Goal: Information Seeking & Learning: Learn about a topic

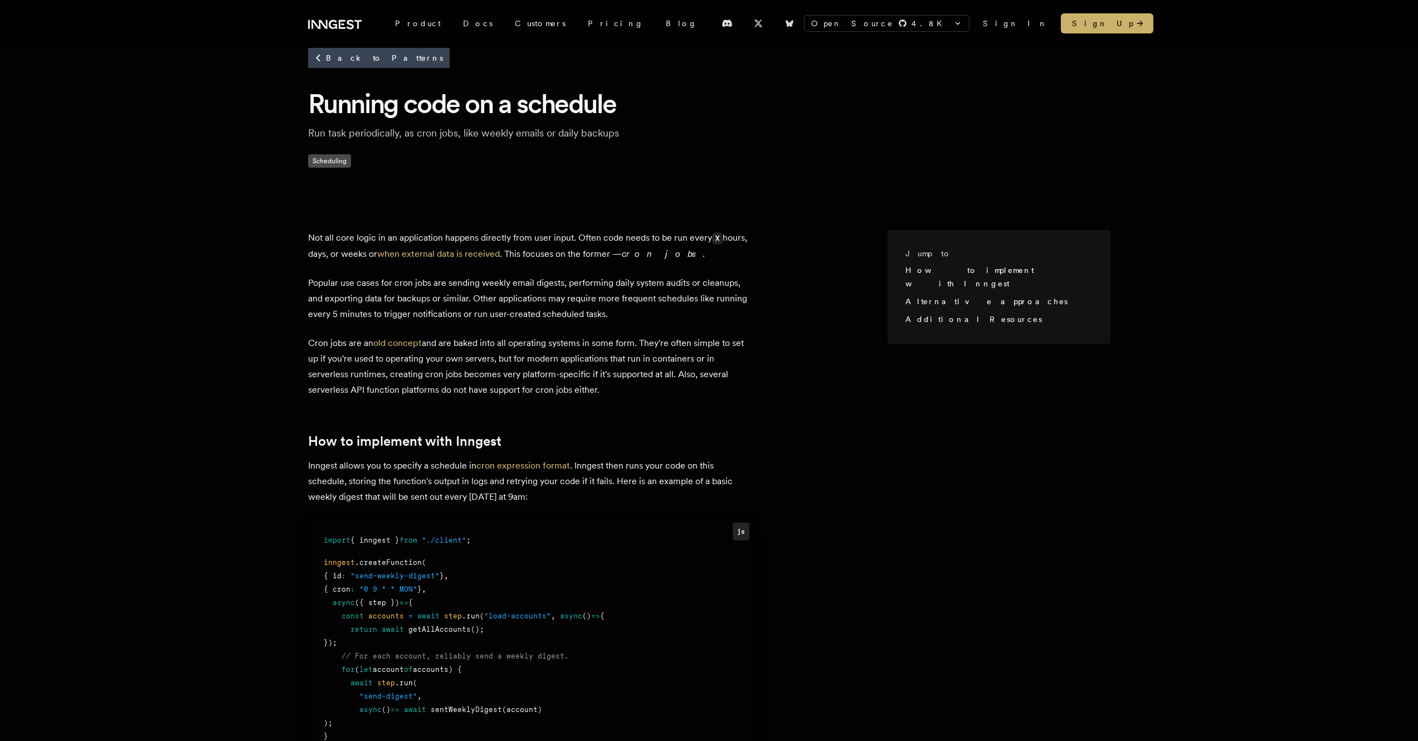
scroll to position [27, 0]
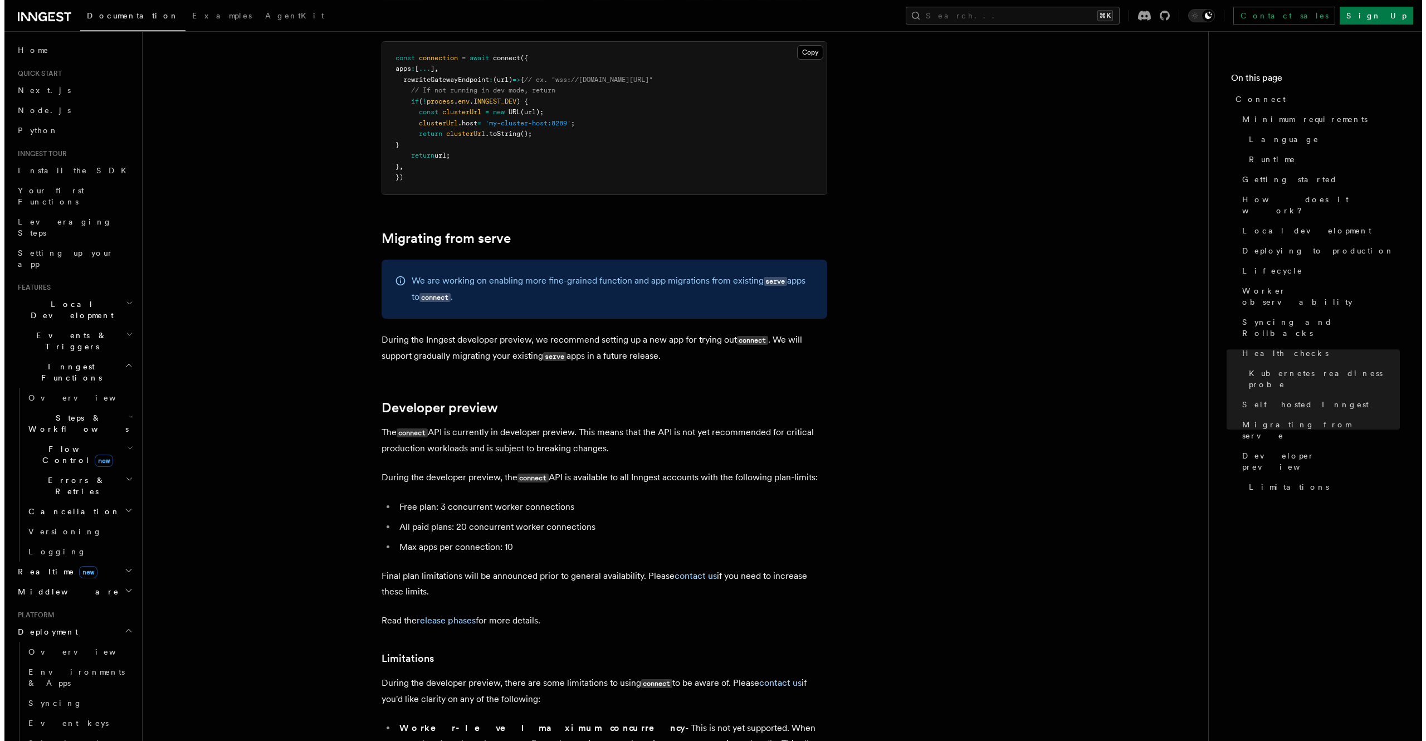
scroll to position [5730, 0]
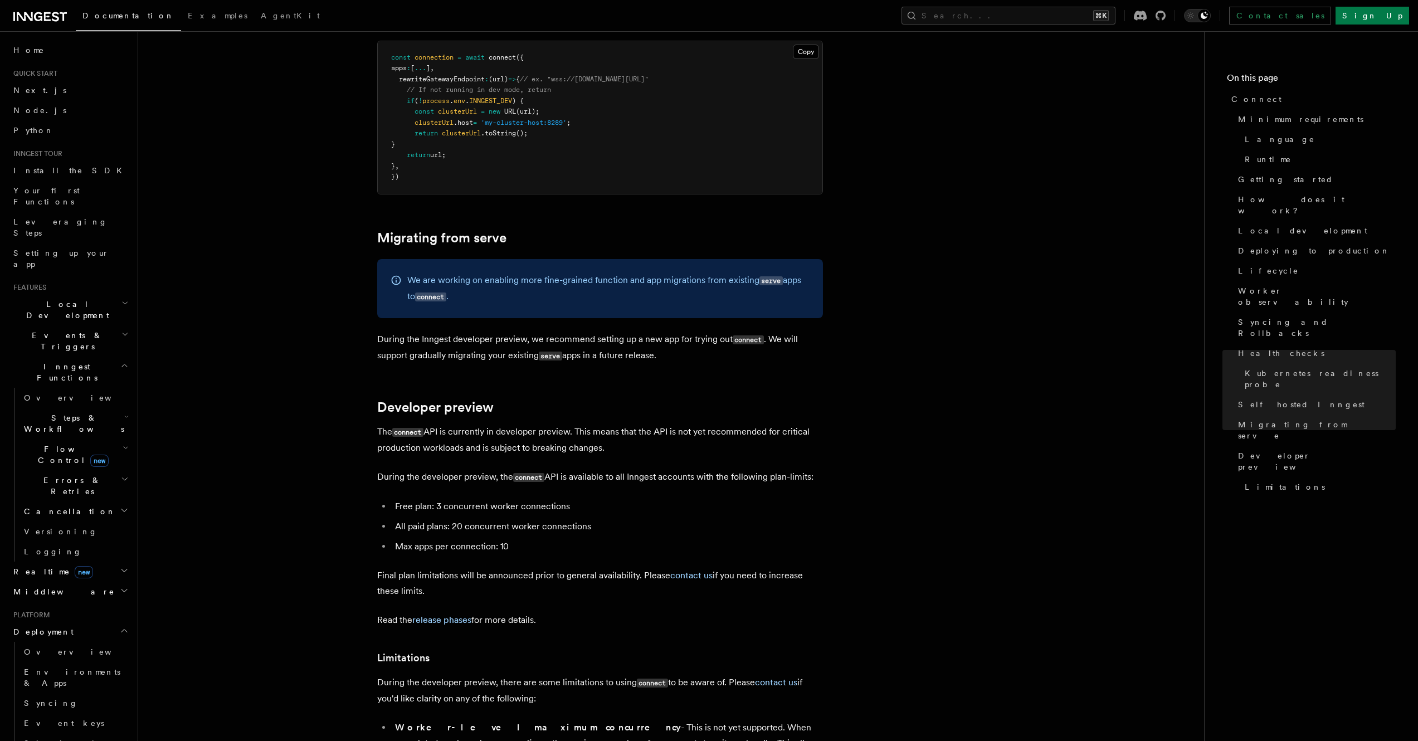
click at [60, 299] on span "Local Development" at bounding box center [65, 310] width 113 height 22
click at [57, 299] on span "Local Development" at bounding box center [65, 310] width 113 height 22
click at [1035, 14] on button "Search... ⌘K" at bounding box center [1009, 16] width 214 height 18
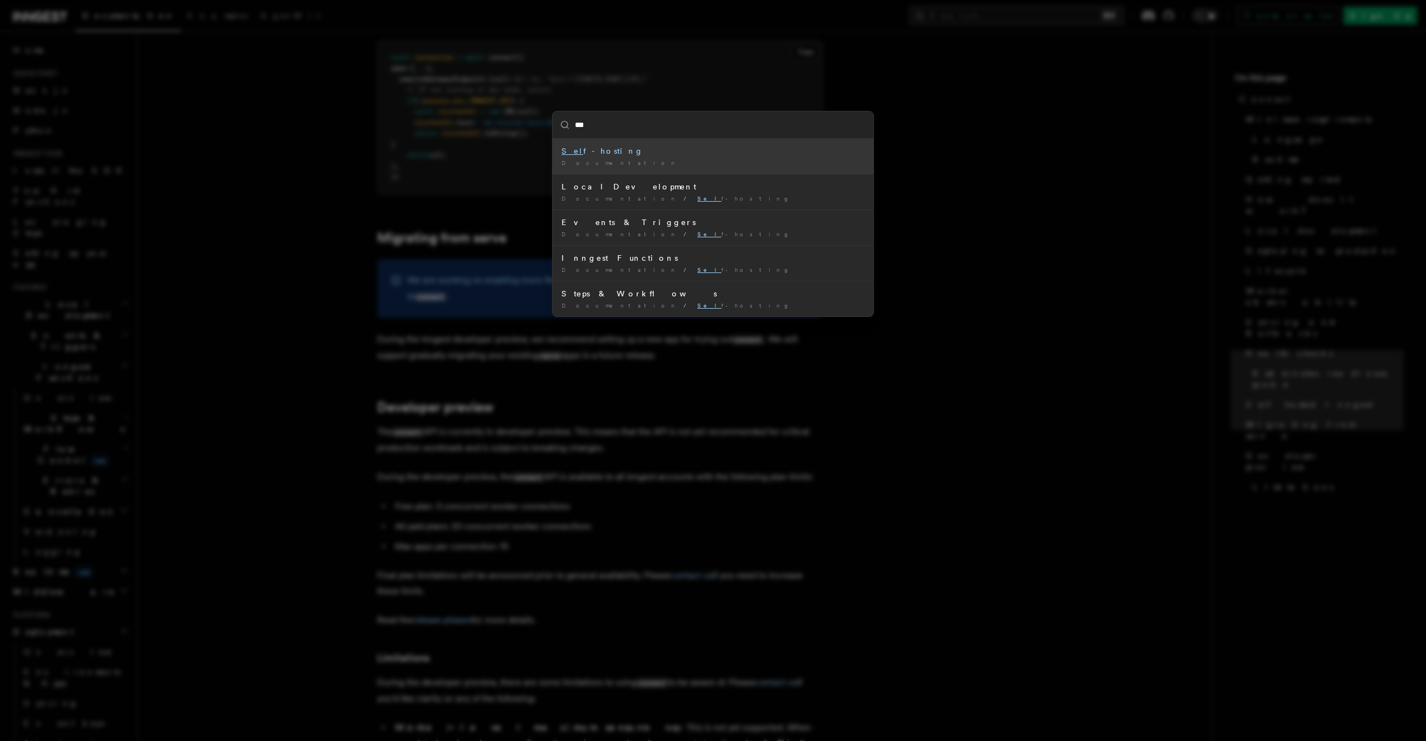
type input "****"
click at [703, 155] on div "Self -hosting" at bounding box center [713, 150] width 303 height 11
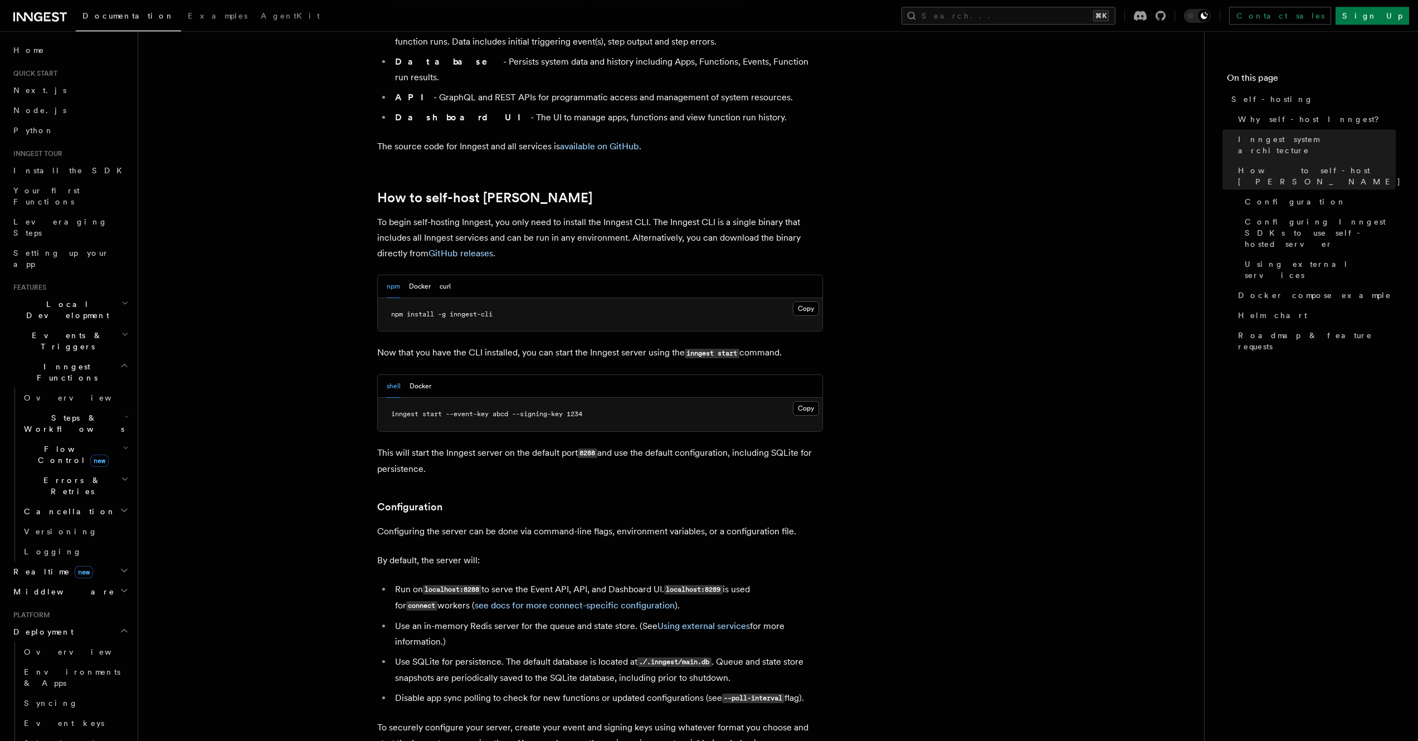
scroll to position [981, 0]
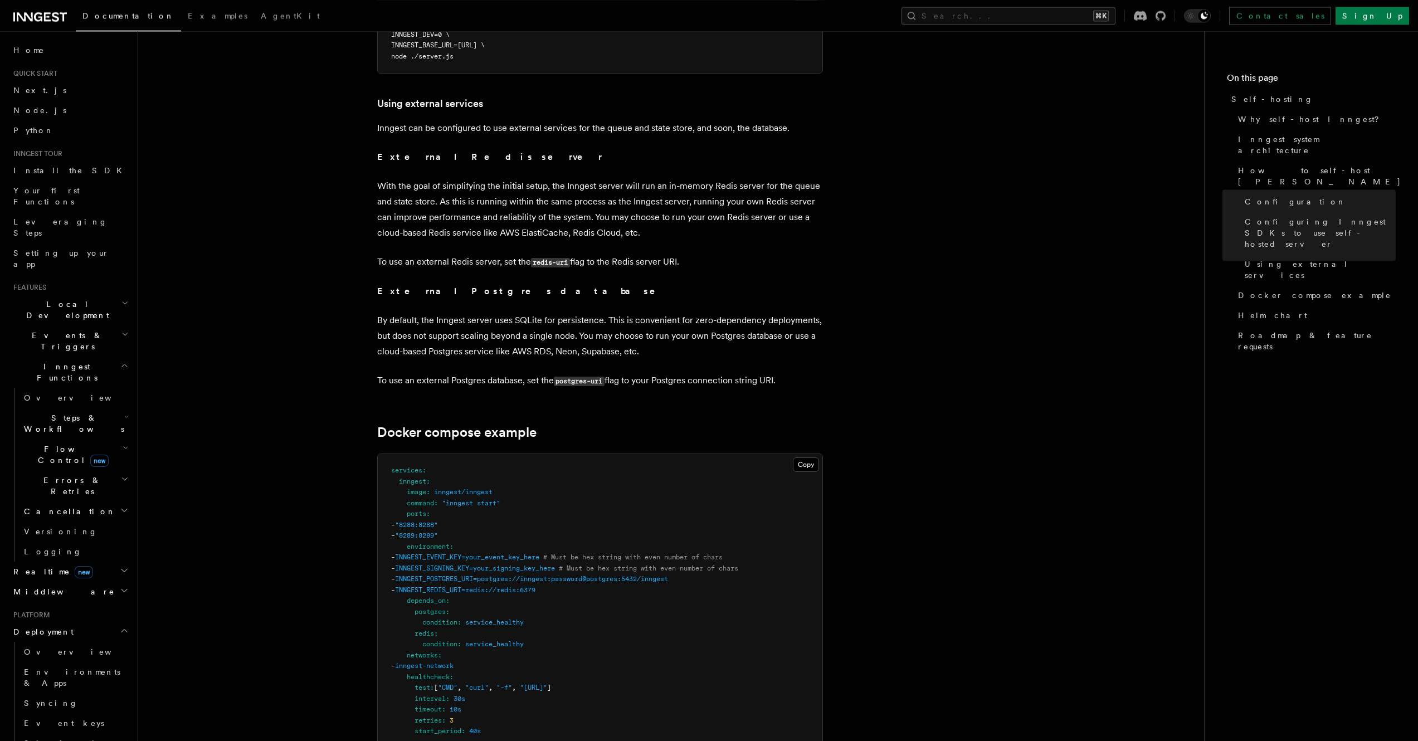
scroll to position [2621, 0]
click at [700, 279] on p "External Postgres database" at bounding box center [600, 287] width 446 height 16
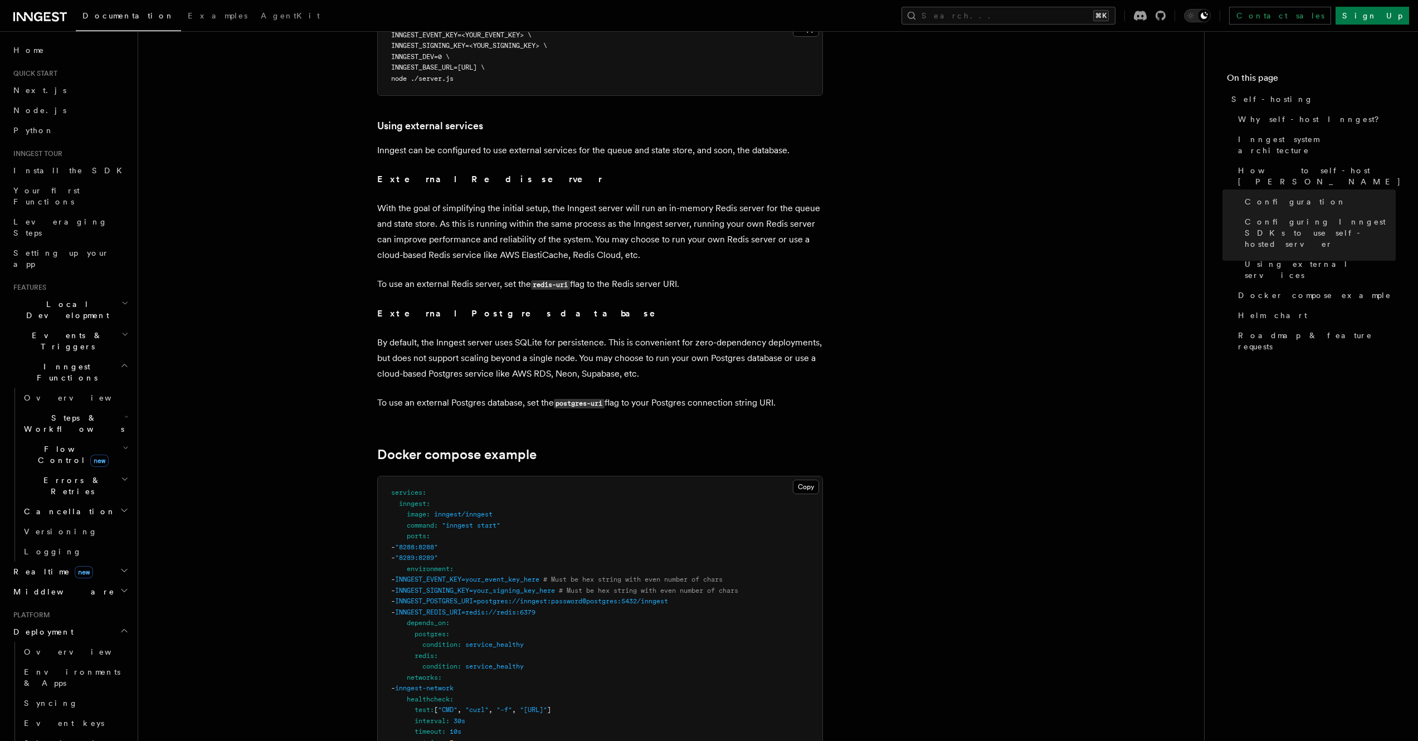
scroll to position [2576, 0]
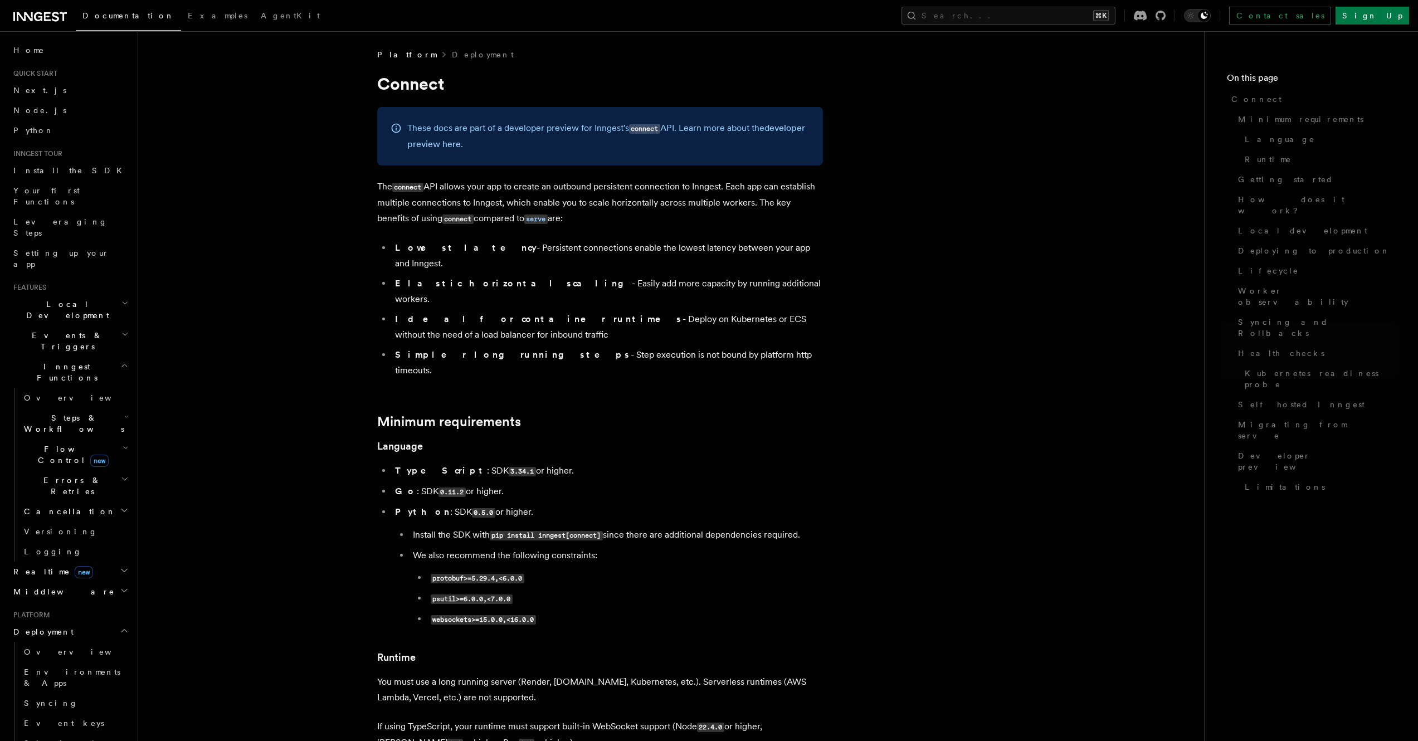
scroll to position [5259, 0]
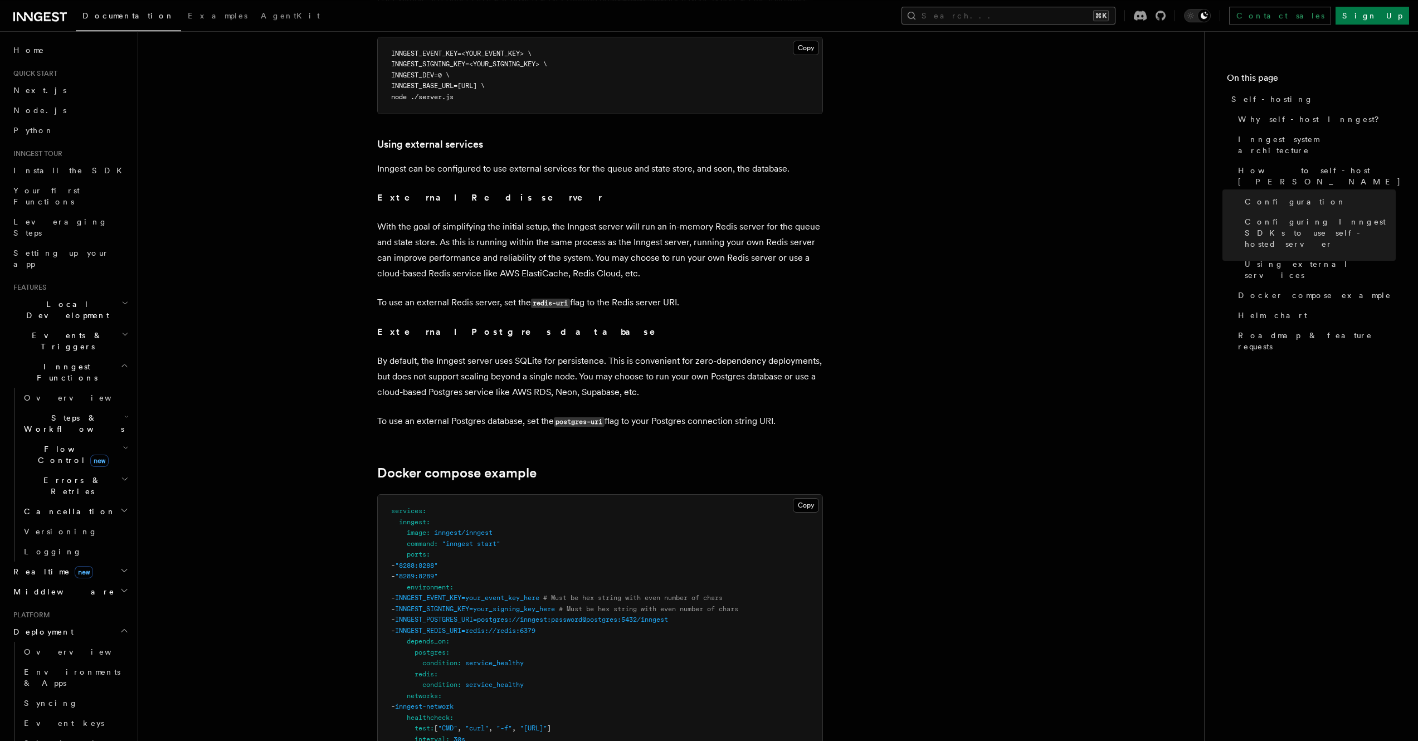
scroll to position [2576, 0]
click at [1000, 14] on button "Search... ⌘K" at bounding box center [1009, 16] width 214 height 18
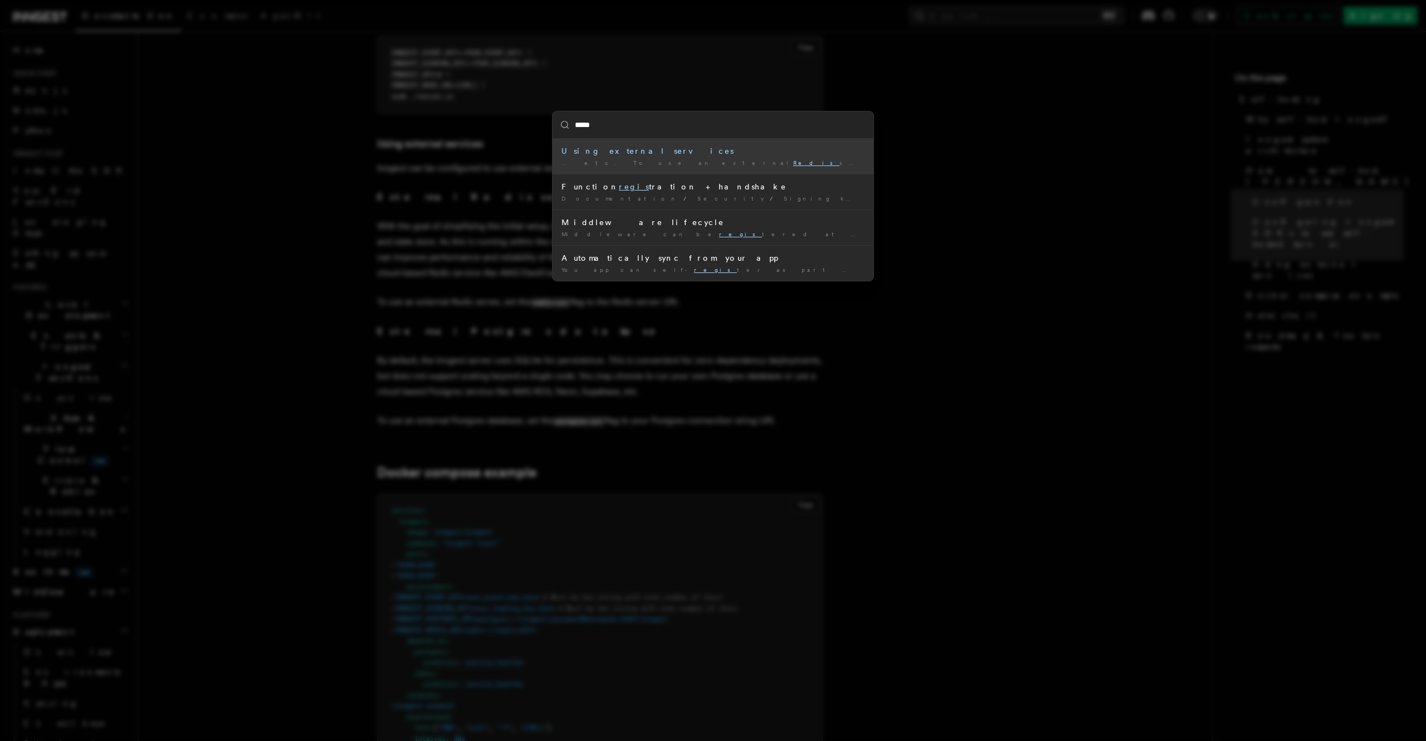
type input "*****"
click at [1016, 194] on div "***** Using external services … etc. To use an external Redis server, set the r…" at bounding box center [713, 370] width 1426 height 741
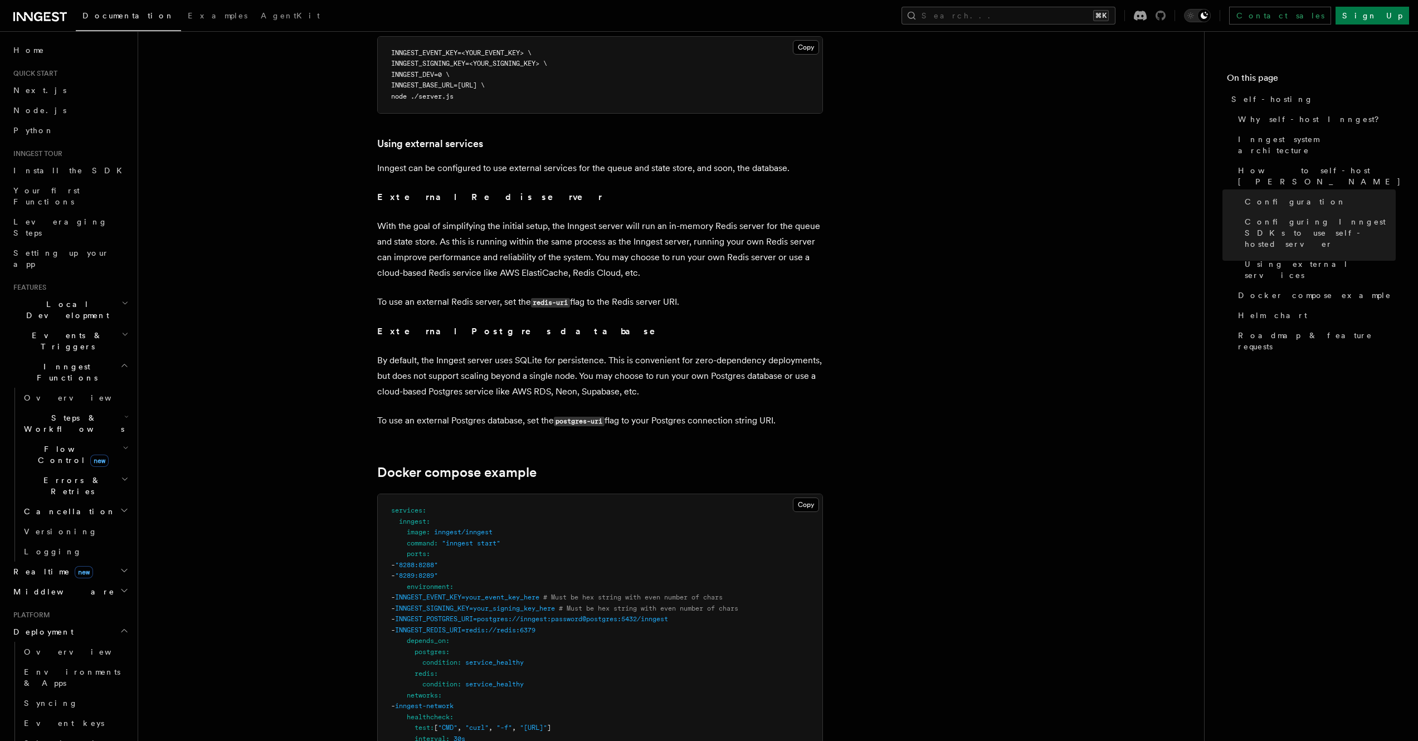
click at [1166, 17] on icon at bounding box center [1161, 16] width 10 height 10
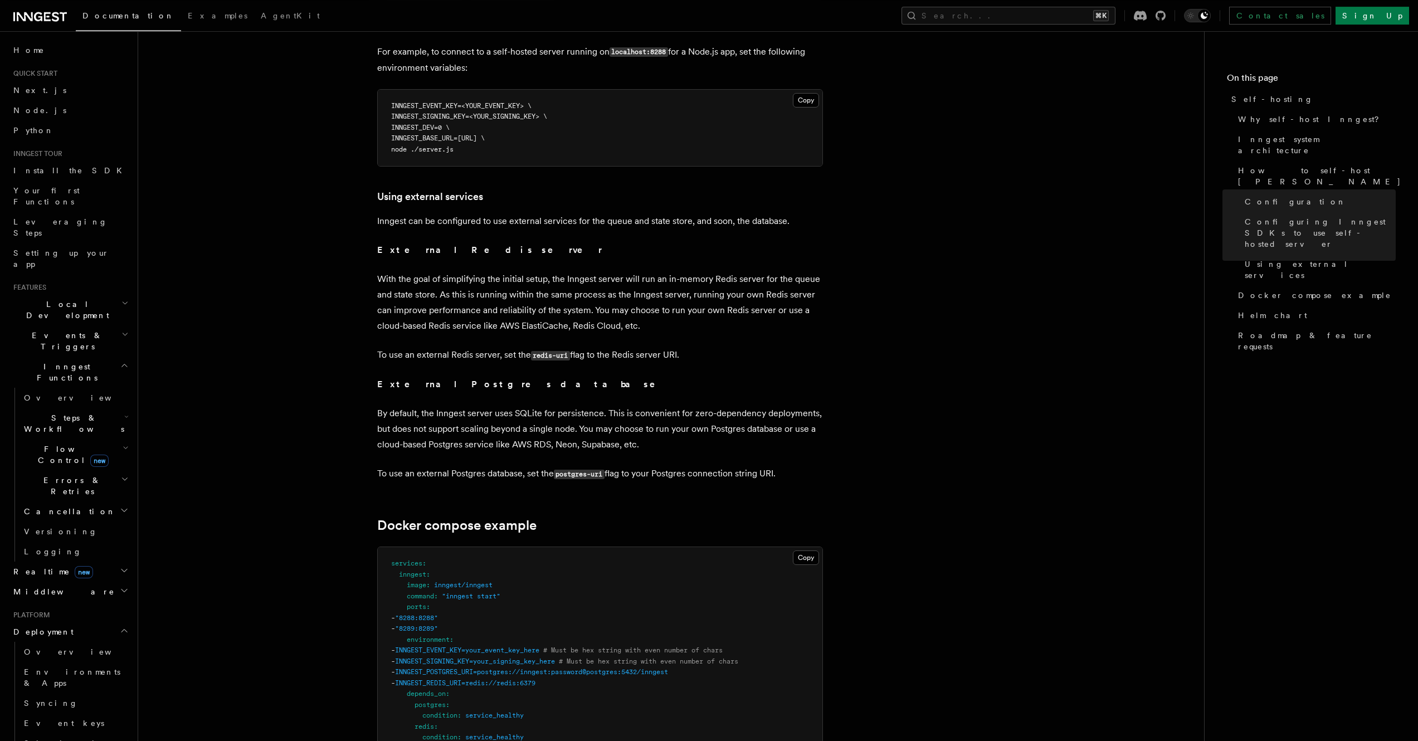
scroll to position [2523, 0]
click at [789, 406] on p "By default, the Inngest server uses SQLite for persistence. This is convenient …" at bounding box center [600, 429] width 446 height 47
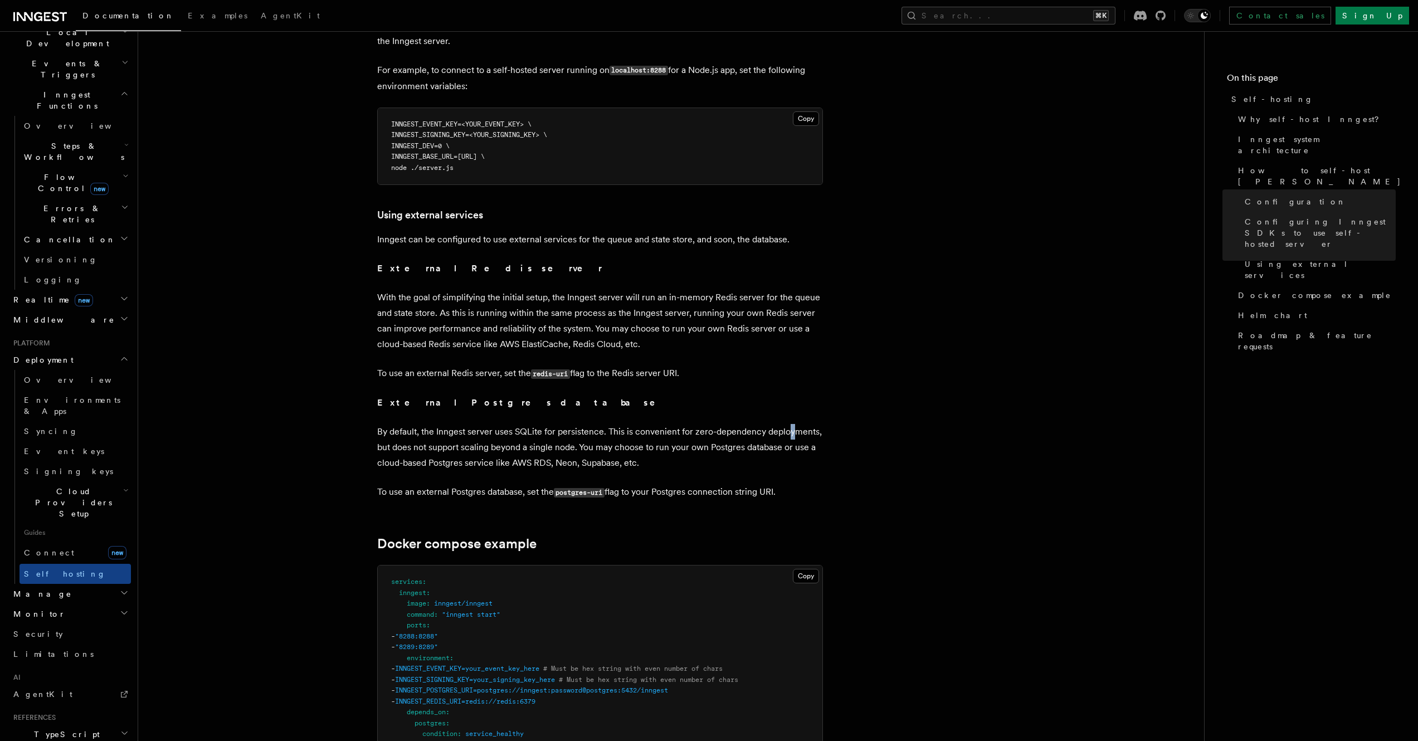
scroll to position [279, 0]
click at [120, 582] on icon "button" at bounding box center [124, 586] width 9 height 9
click at [121, 739] on icon "button" at bounding box center [124, 740] width 6 height 3
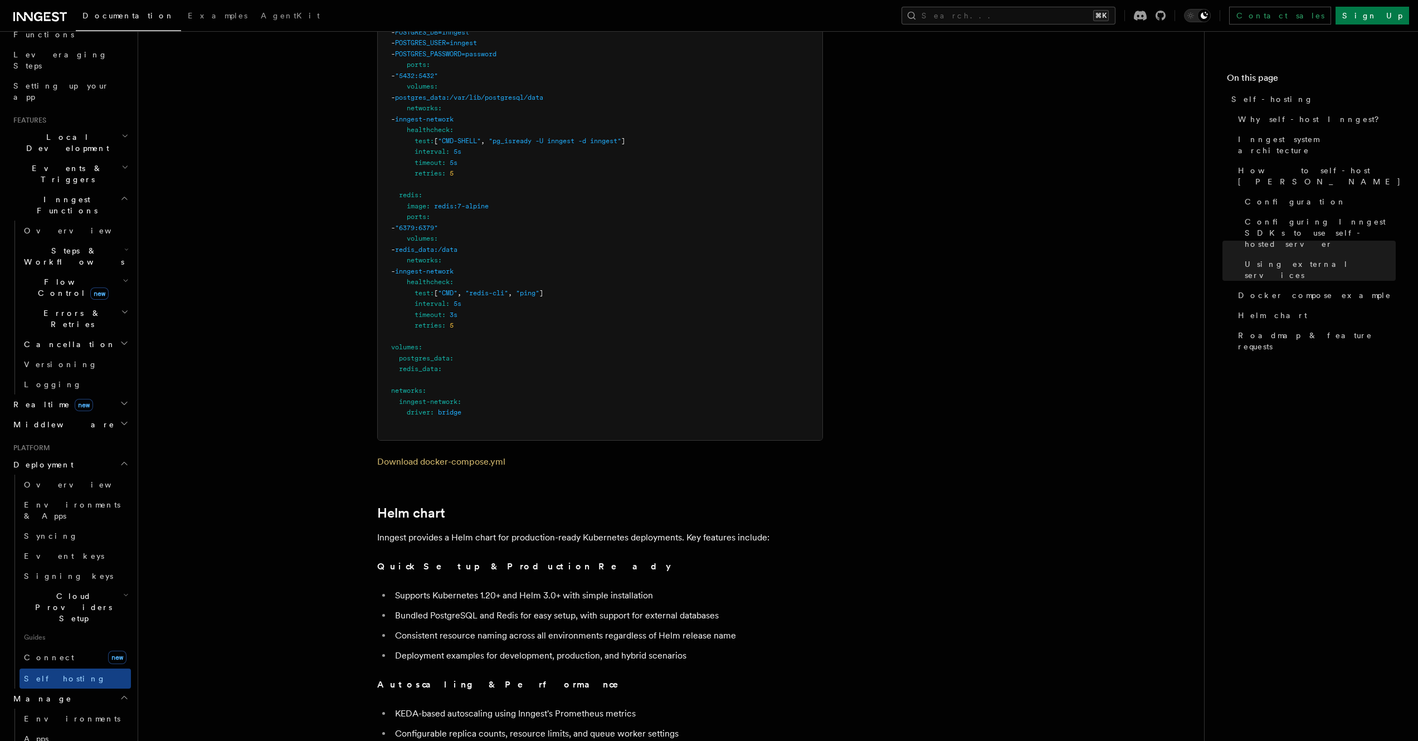
scroll to position [159, 0]
click at [50, 170] on span "Events & Triggers" at bounding box center [65, 181] width 113 height 22
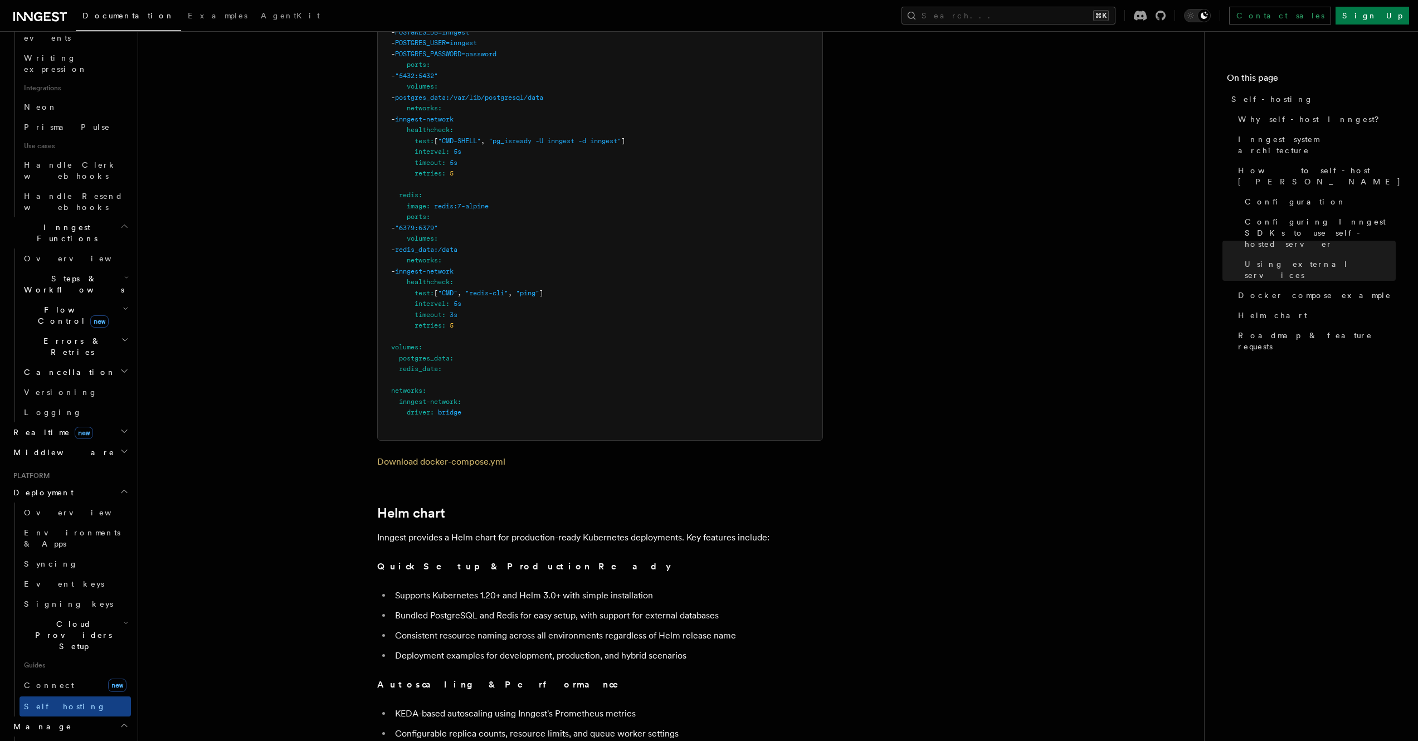
scroll to position [639, 0]
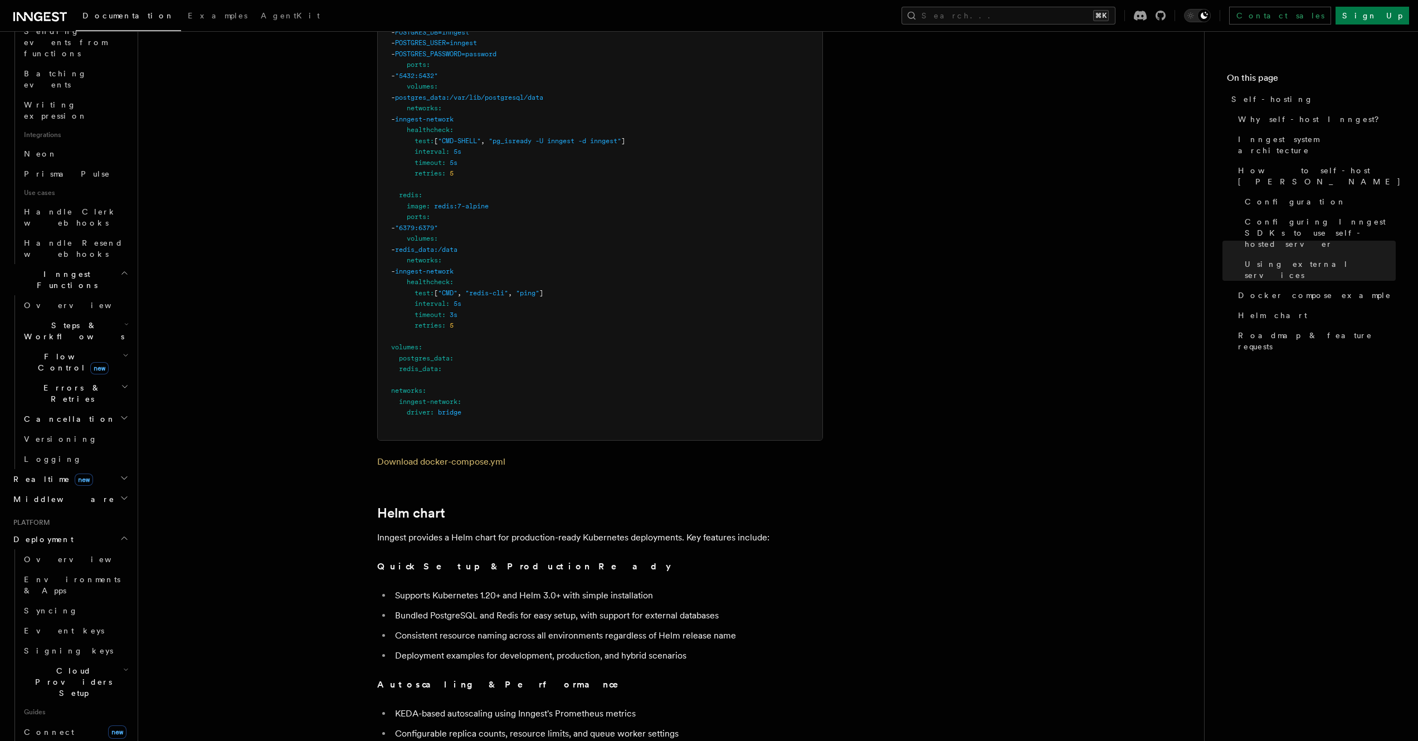
click at [48, 494] on span "Middleware" at bounding box center [62, 499] width 106 height 11
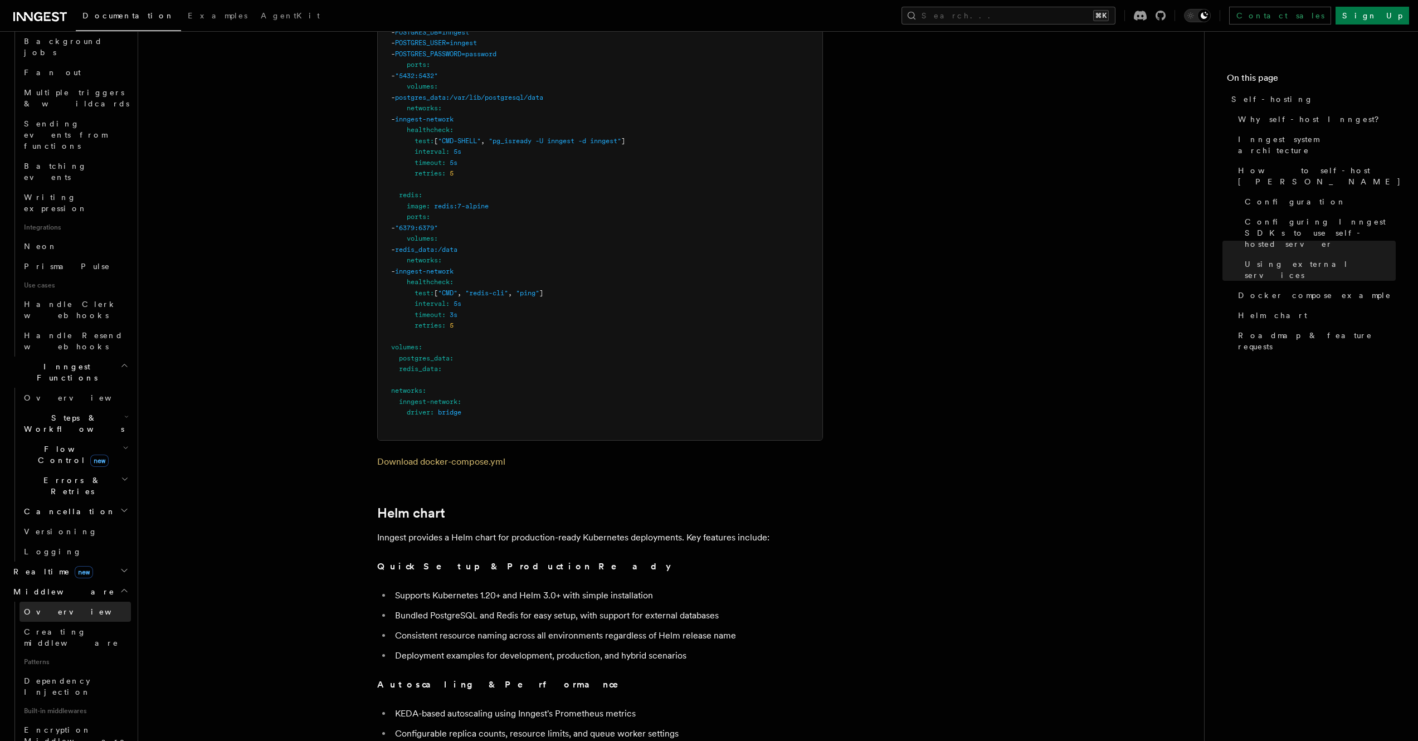
scroll to position [538, 0]
click at [65, 420] on span "Steps & Workflows" at bounding box center [72, 431] width 105 height 22
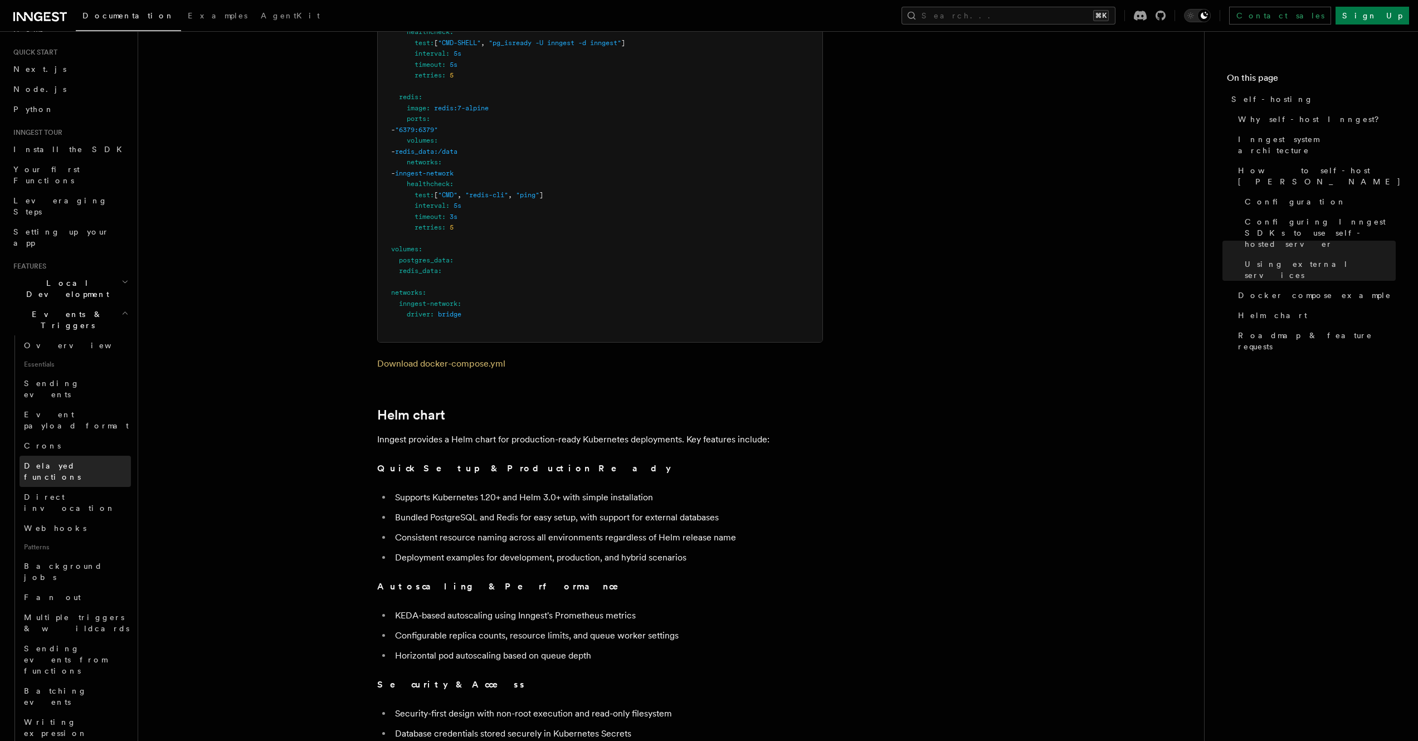
scroll to position [0, 0]
click at [1034, 18] on button "Search... ⌘K" at bounding box center [1009, 16] width 214 height 18
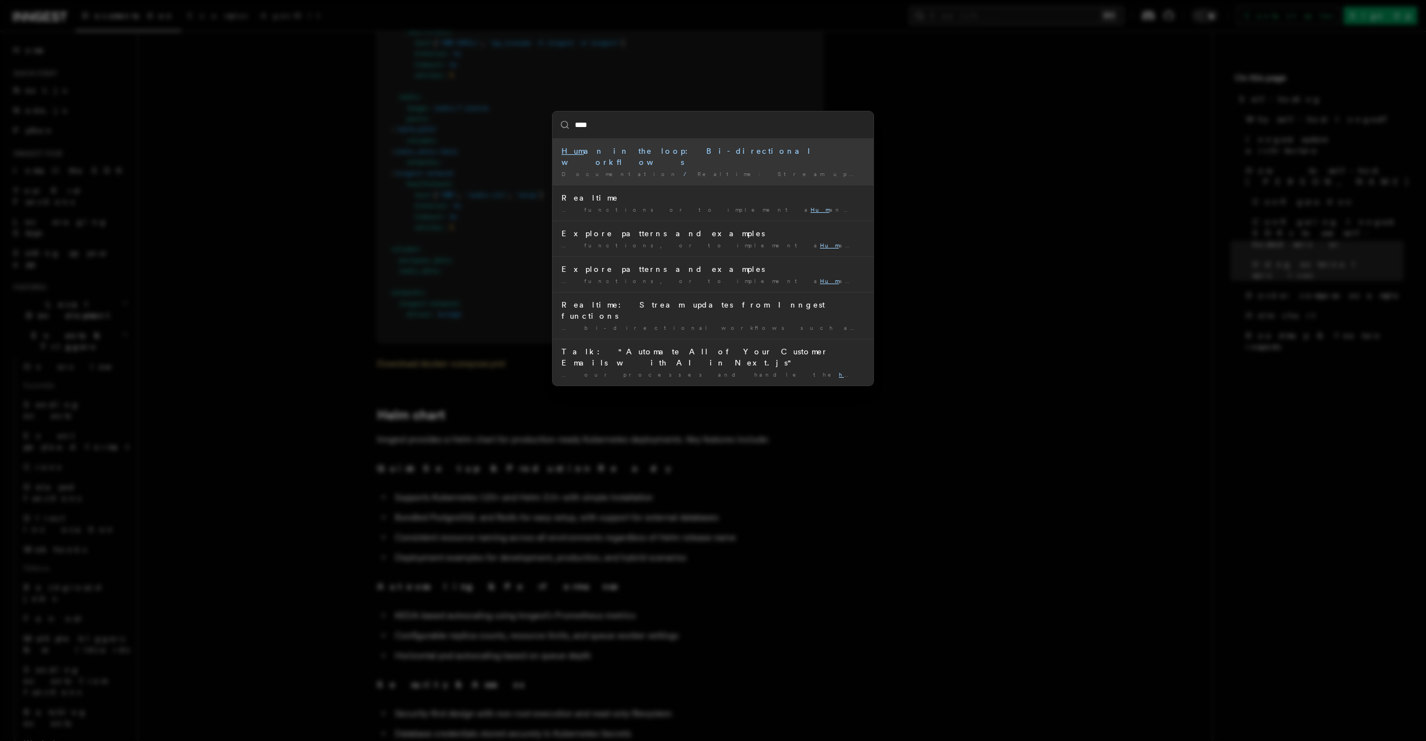
type input "*****"
click at [706, 155] on div "Human in the loop: Bi-directional workflows" at bounding box center [713, 156] width 303 height 22
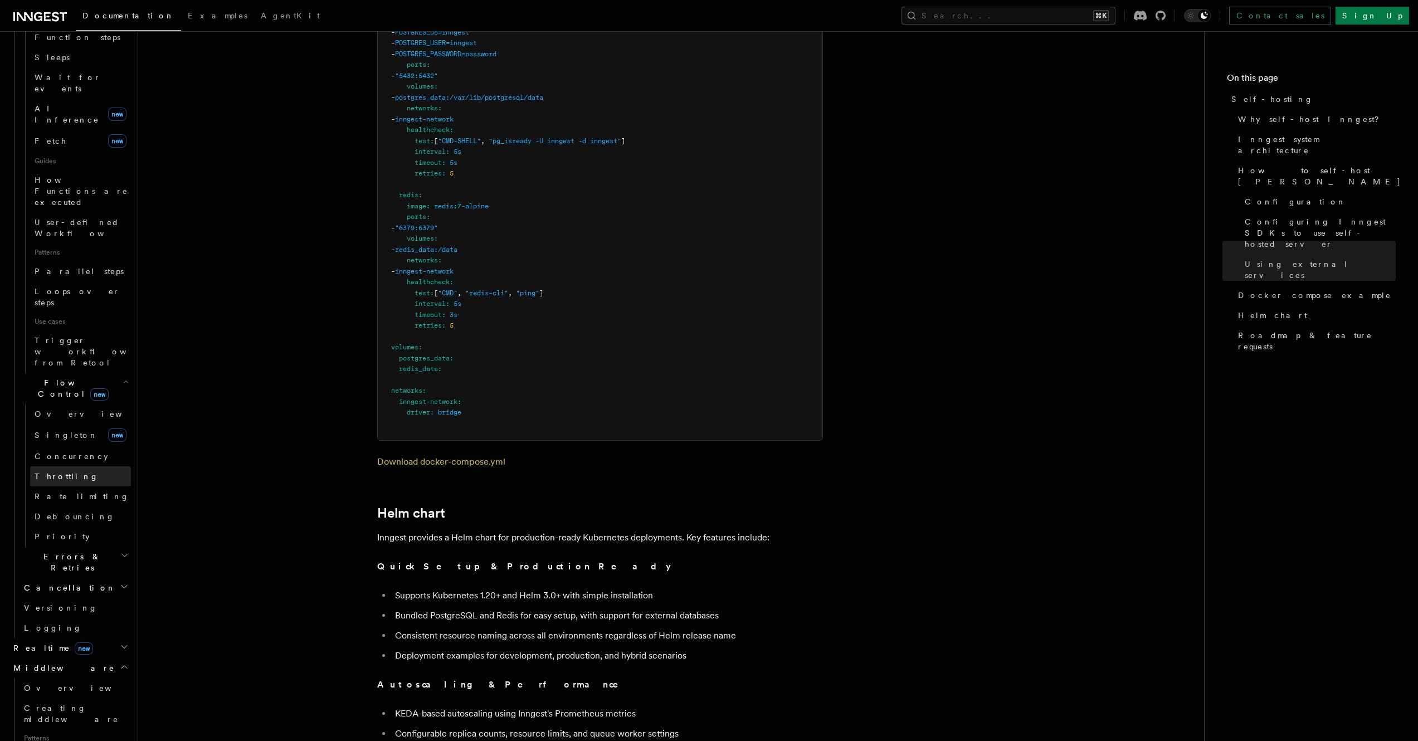
scroll to position [1003, 0]
click at [48, 617] on span "Realtime new" at bounding box center [51, 622] width 84 height 11
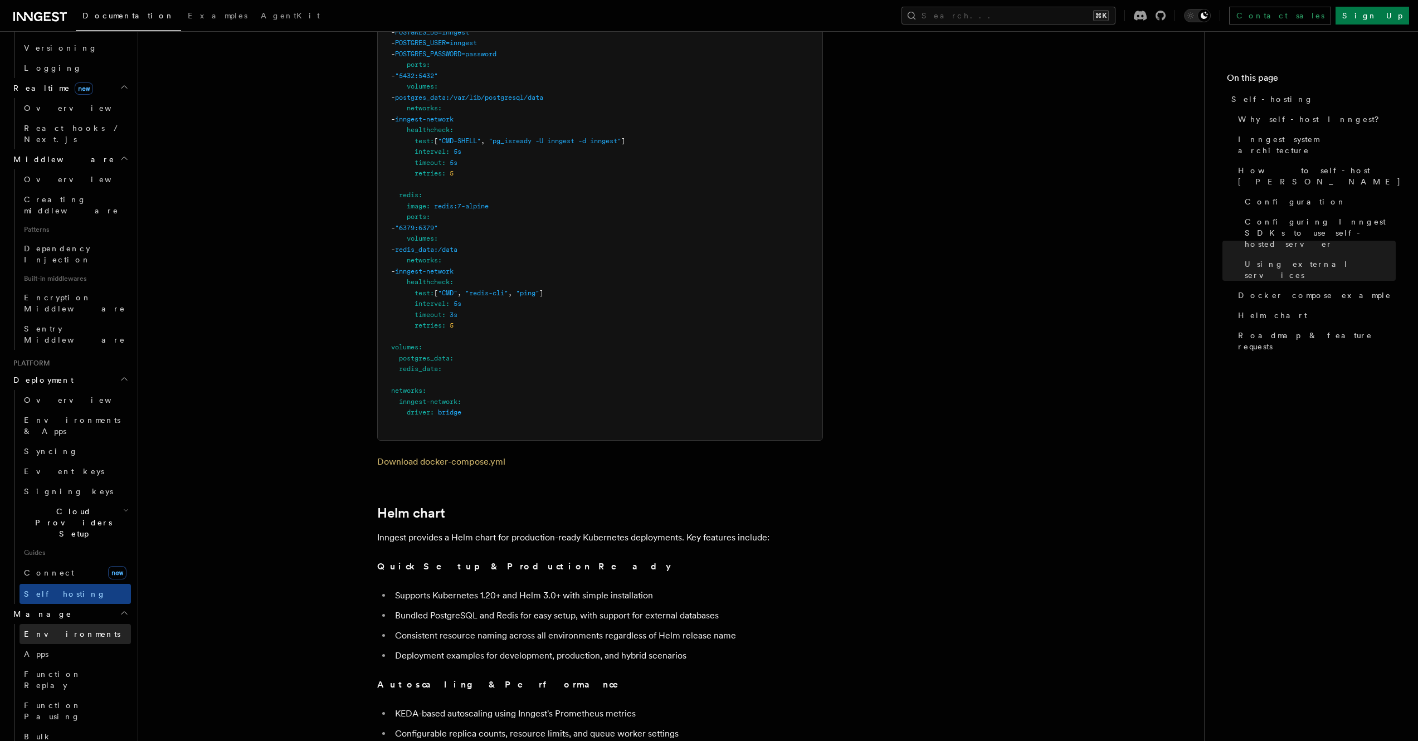
scroll to position [1604, 0]
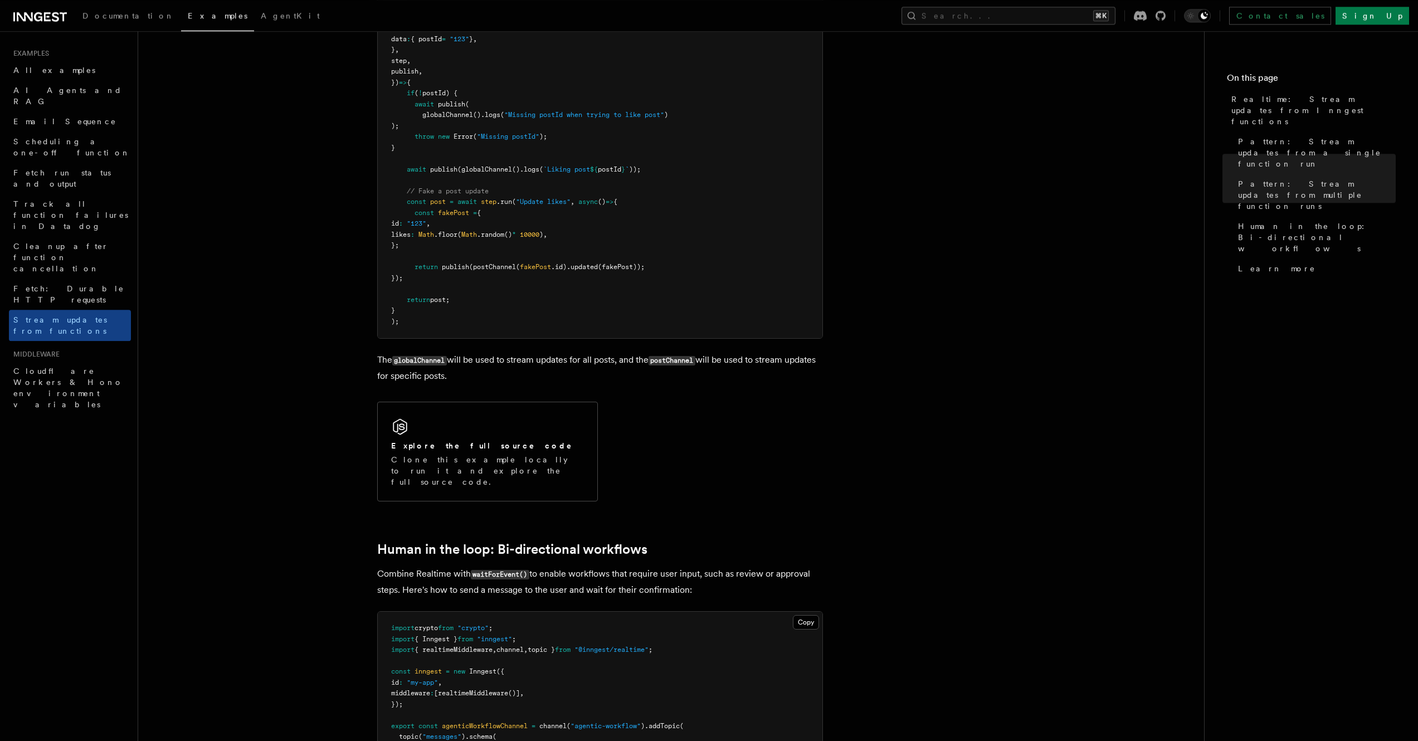
scroll to position [1654, 0]
